Goal: Find contact information: Find contact information

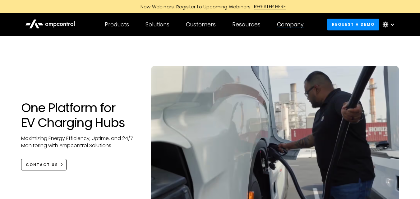
click at [287, 25] on div "Company" at bounding box center [290, 24] width 27 height 7
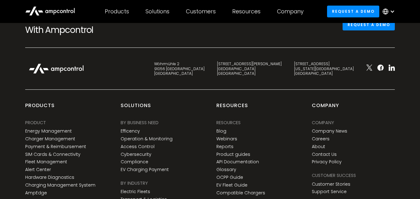
scroll to position [2298, 0]
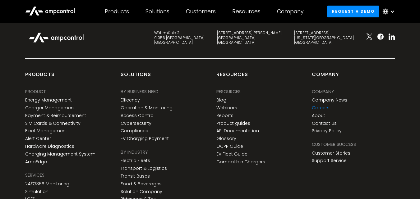
click at [321, 105] on link "Careers" at bounding box center [321, 107] width 18 height 5
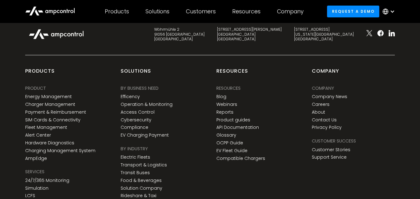
scroll to position [963, 0]
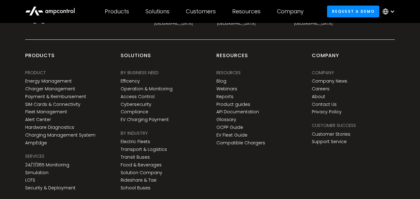
click at [325, 95] on div "Company Company Company News Careers About Contact Us Privacy Policy" at bounding box center [329, 93] width 35 height 48
click at [318, 98] on link "About" at bounding box center [318, 96] width 13 height 5
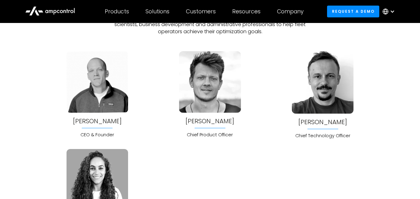
scroll to position [1553, 0]
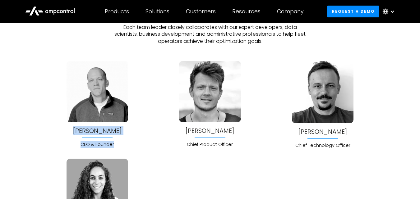
drag, startPoint x: 71, startPoint y: 129, endPoint x: 116, endPoint y: 142, distance: 46.6
click at [116, 142] on div "Joachim Lohse CEO & Founder" at bounding box center [96, 104] width 61 height 87
copy div "Joachim Lohse CEO & Founder"
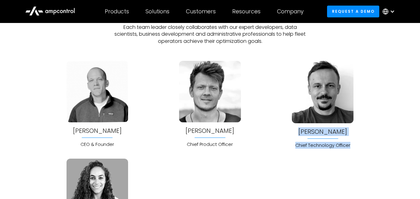
copy div "Bela Patkai Chief Technology Officer"
drag, startPoint x: 340, startPoint y: 146, endPoint x: 298, endPoint y: 129, distance: 45.2
click at [298, 129] on div "Bela Patkai Chief Technology Officer" at bounding box center [322, 105] width 103 height 88
